Goal: Task Accomplishment & Management: Manage account settings

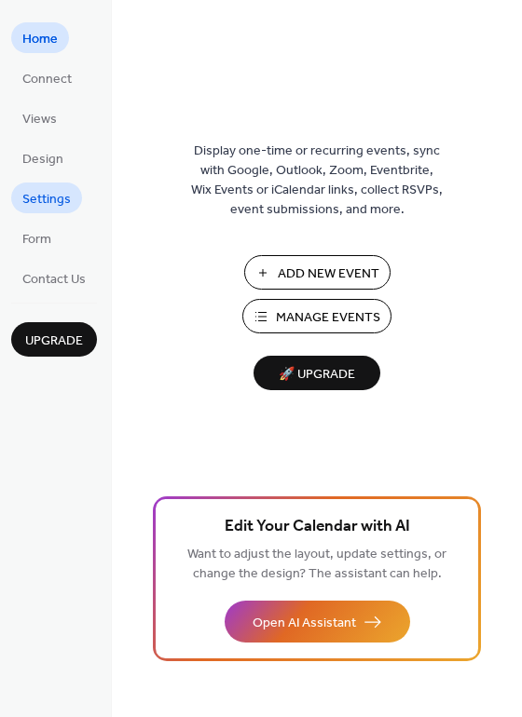
click at [52, 210] on span "Settings" at bounding box center [46, 200] width 48 height 20
click at [333, 314] on span "Manage Events" at bounding box center [328, 318] width 104 height 20
click at [322, 308] on span "Manage Events" at bounding box center [328, 318] width 104 height 20
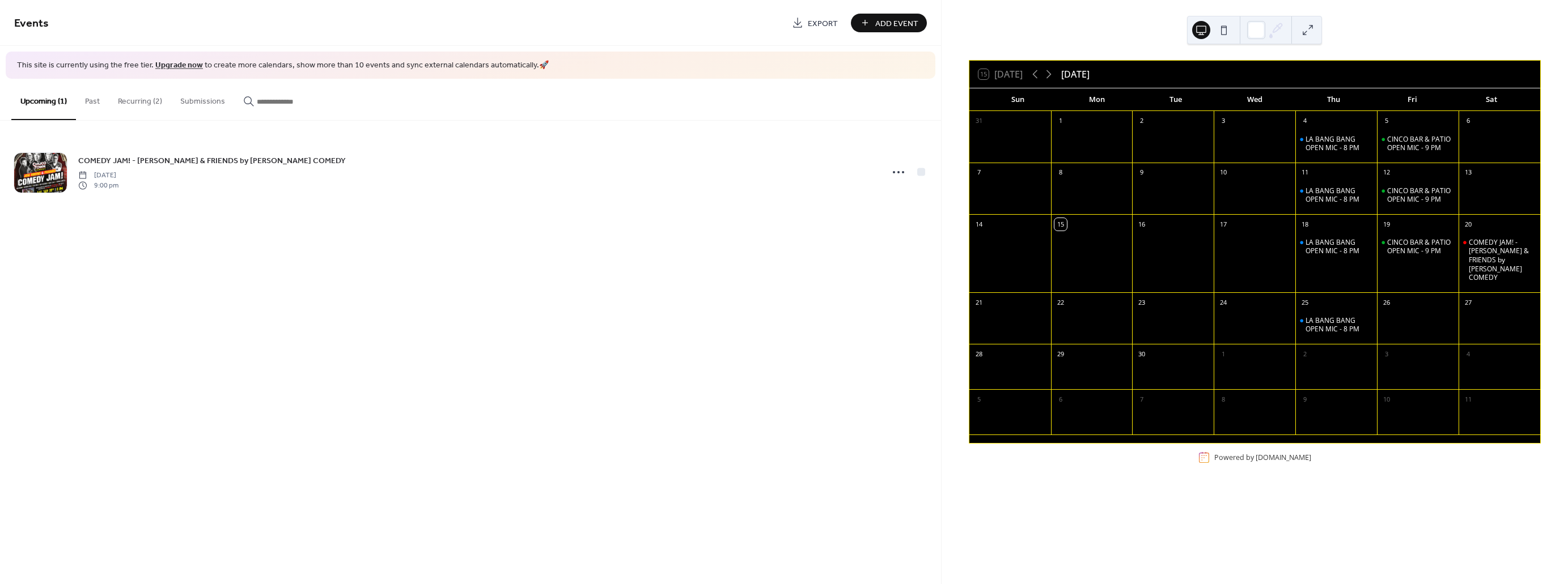
click at [148, 102] on button "Recurring (2)" at bounding box center [140, 99] width 62 height 40
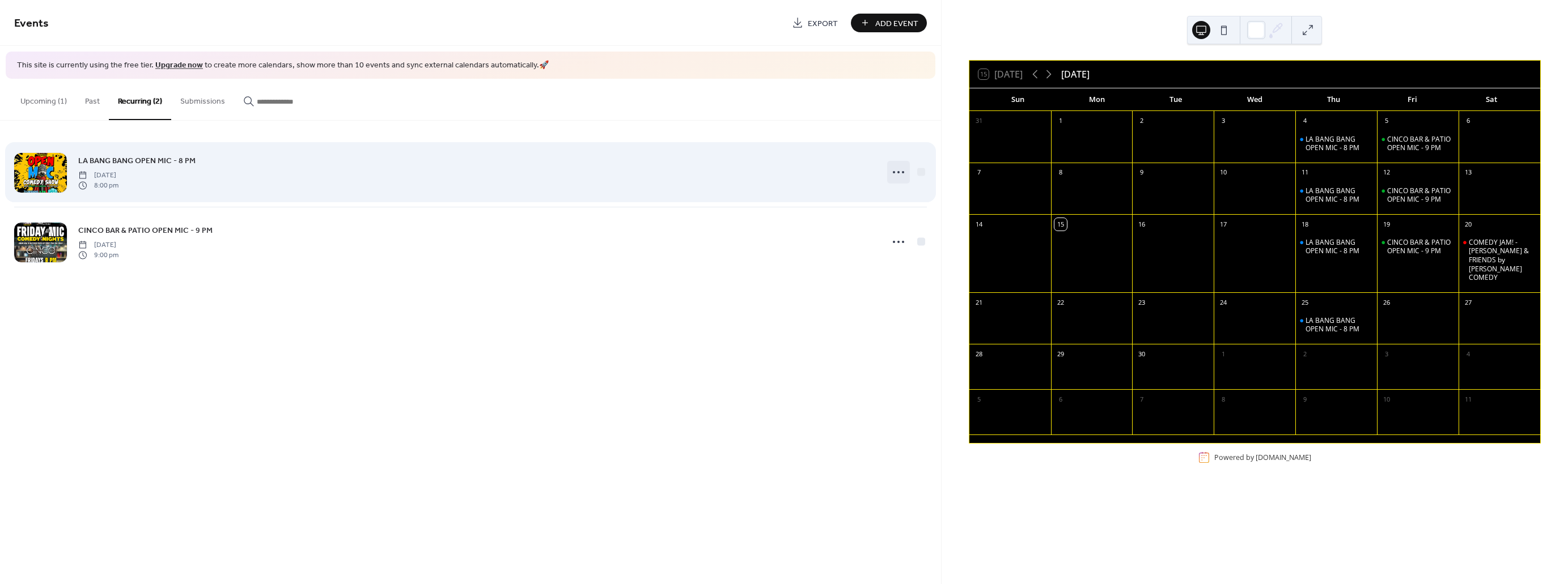
click at [909, 170] on div at bounding box center [898, 172] width 23 height 23
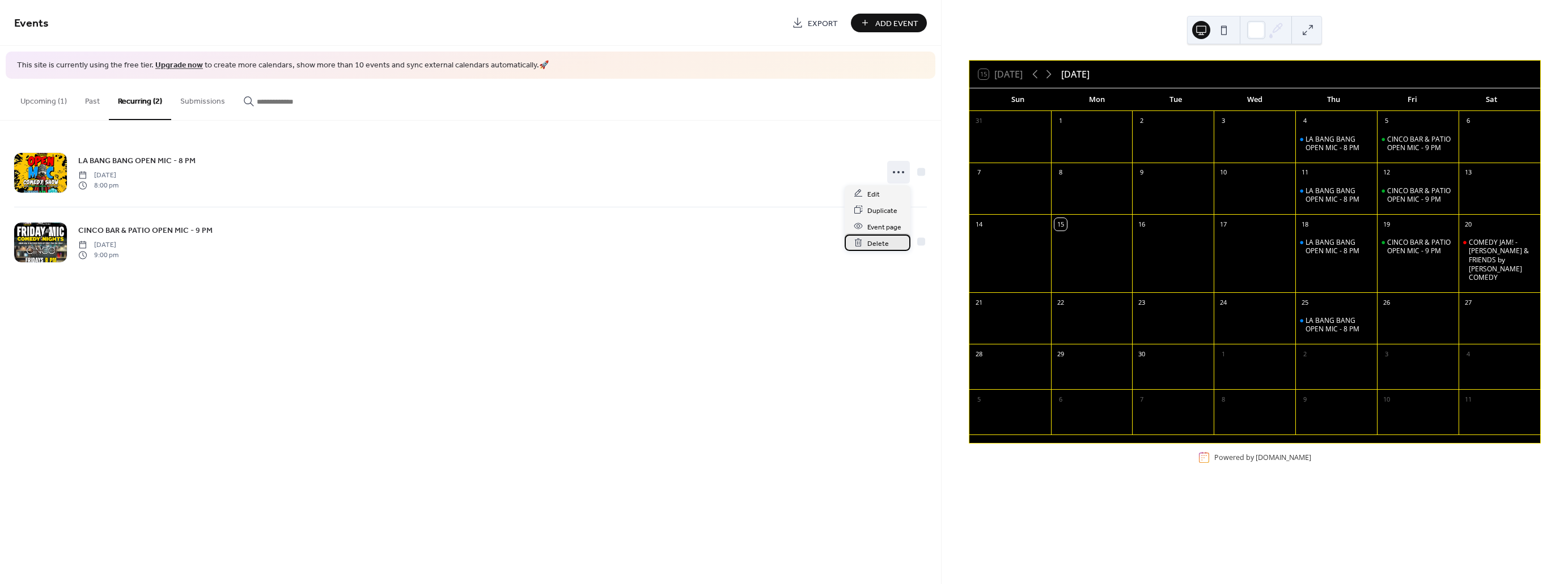
click at [885, 238] on span "Delete" at bounding box center [878, 243] width 21 height 12
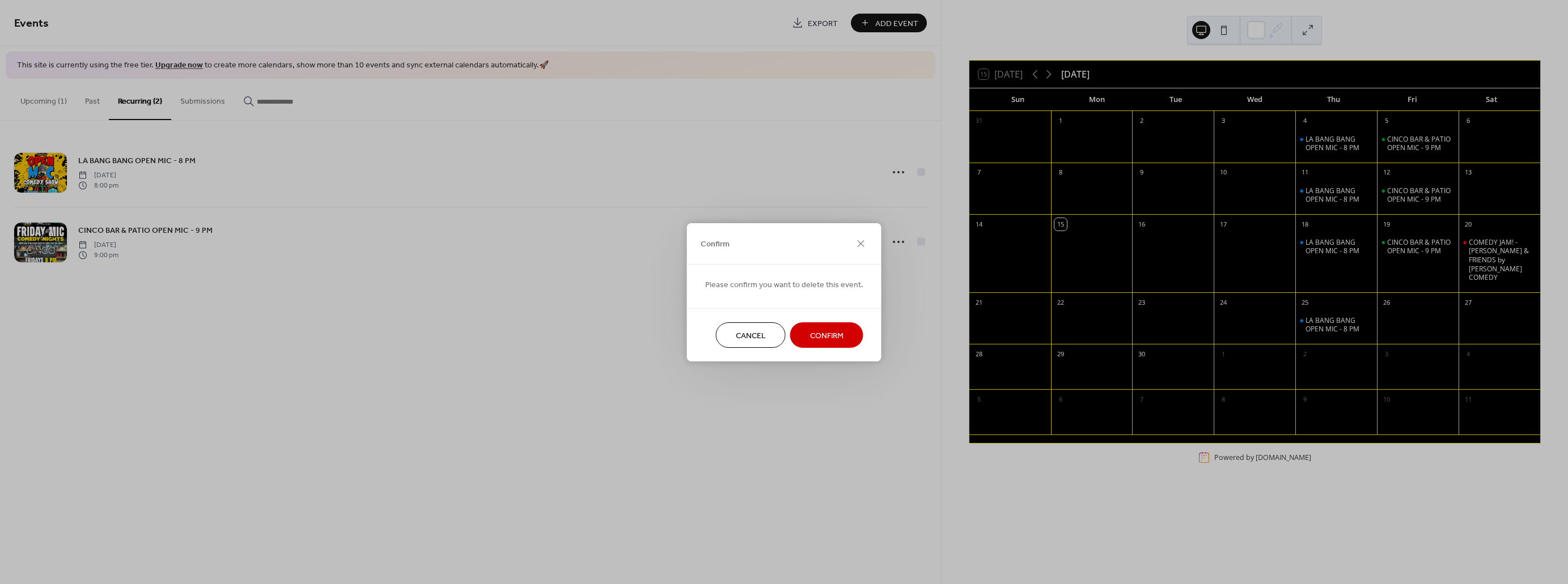
click at [824, 336] on span "Confirm" at bounding box center [827, 336] width 33 height 12
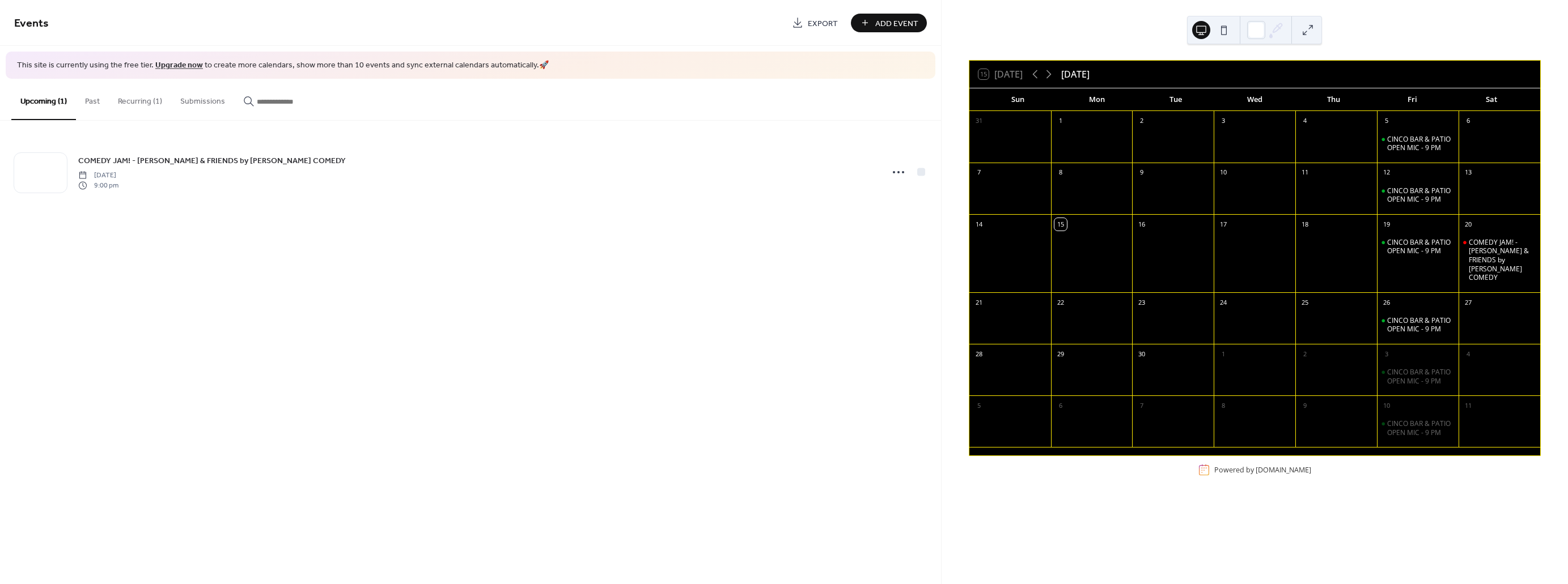
click at [143, 110] on button "Recurring (1)" at bounding box center [140, 99] width 62 height 40
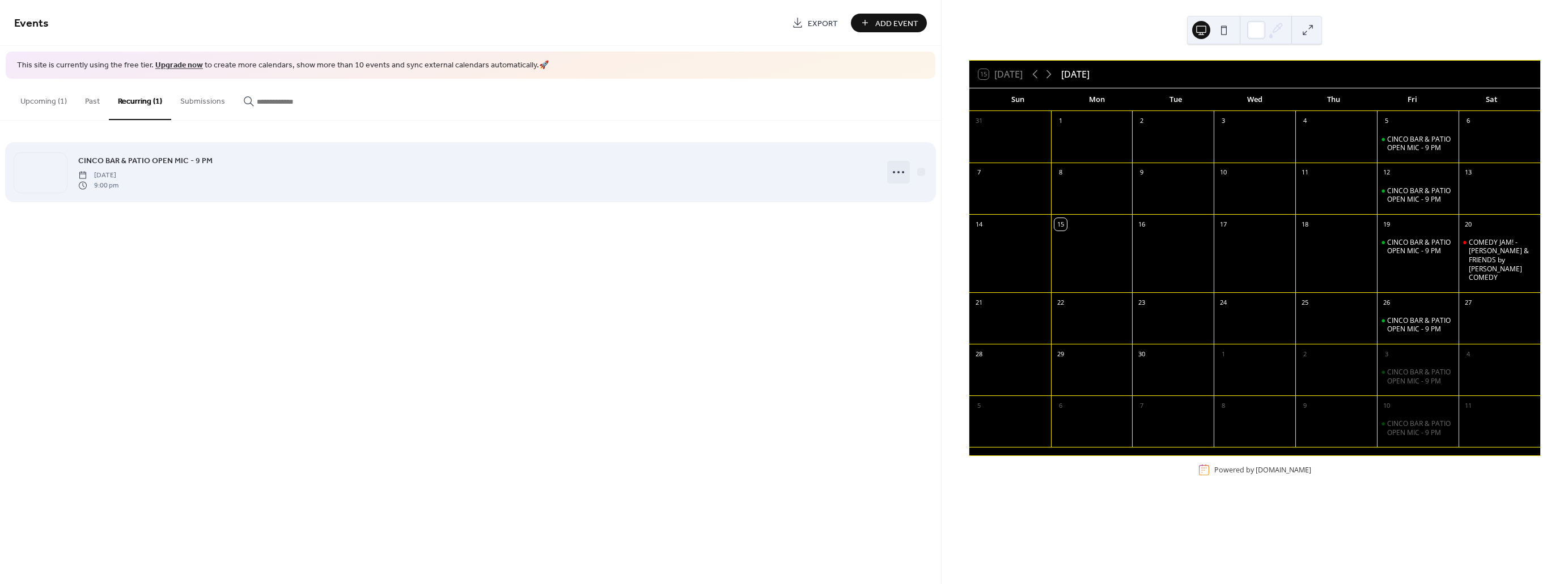
click at [898, 172] on circle at bounding box center [898, 172] width 2 height 2
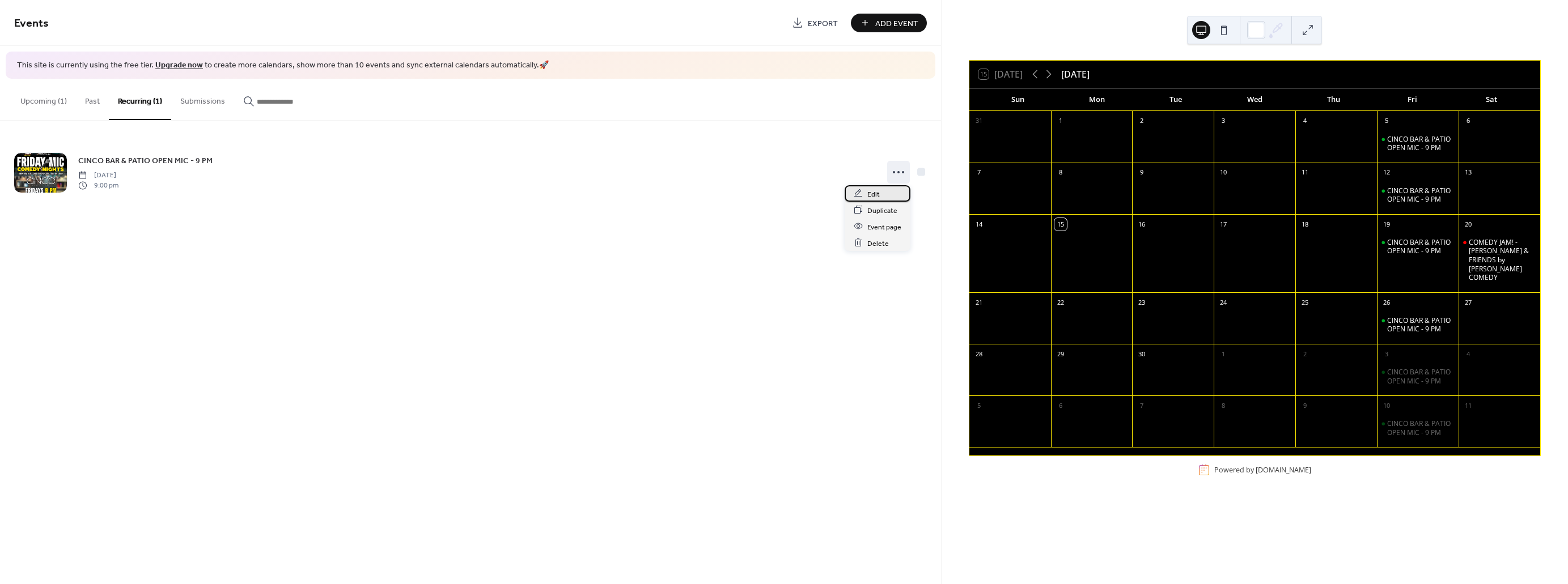
click at [888, 192] on div "Edit" at bounding box center [878, 193] width 66 height 16
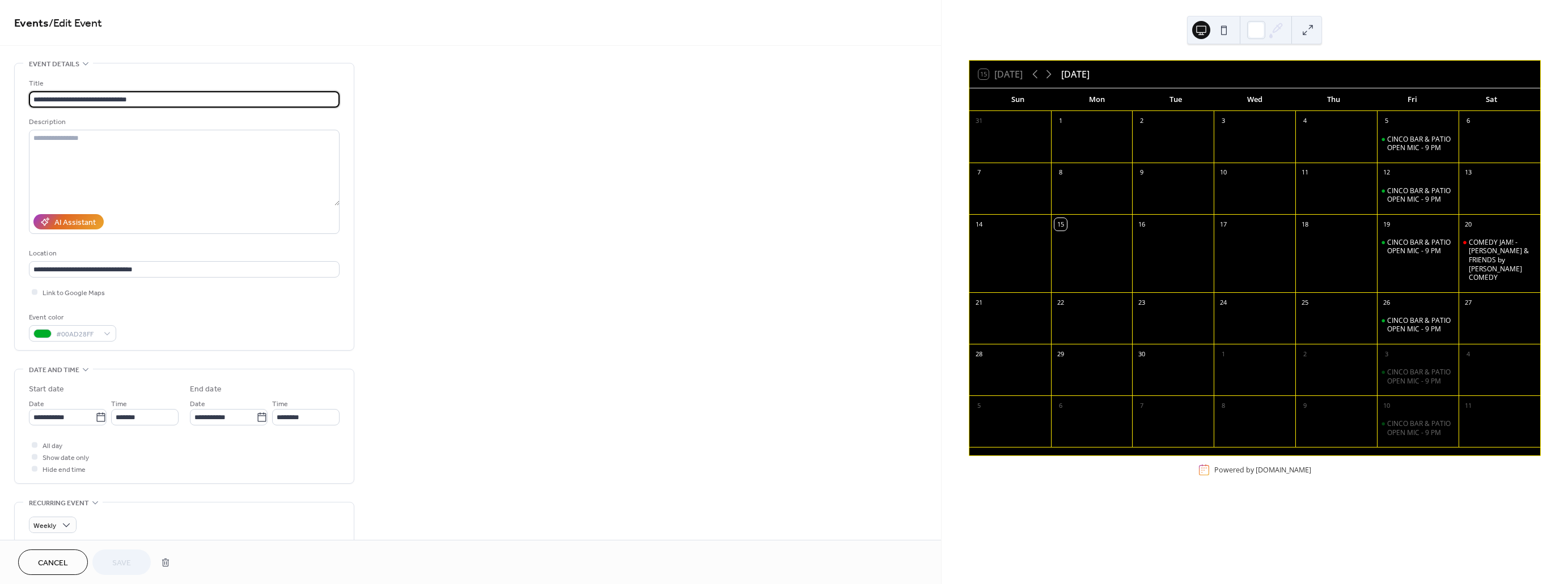
drag, startPoint x: 68, startPoint y: 99, endPoint x: 55, endPoint y: 100, distance: 13.0
click at [55, 100] on input "**********" at bounding box center [184, 99] width 310 height 16
type input "**********"
click at [118, 557] on span "Save" at bounding box center [121, 563] width 19 height 12
